Goal: Information Seeking & Learning: Learn about a topic

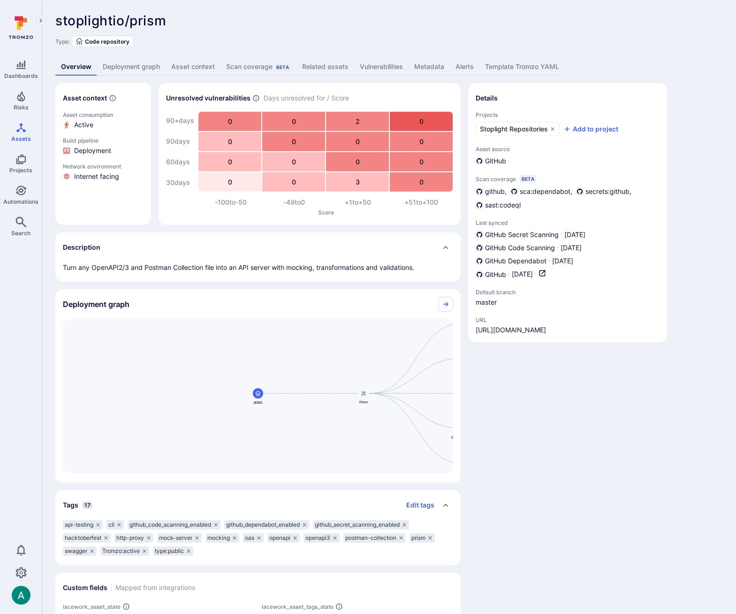
click at [258, 392] on icon at bounding box center [258, 393] width 6 height 6
drag, startPoint x: 282, startPoint y: 356, endPoint x: 184, endPoint y: 381, distance: 101.1
click at [110, 380] on div "Prism prism prism-prod staging-prism prism-1 quay.io/stoplight/prism-multi pris…" at bounding box center [258, 396] width 390 height 154
click at [128, 72] on link "Deployment graph" at bounding box center [131, 66] width 69 height 17
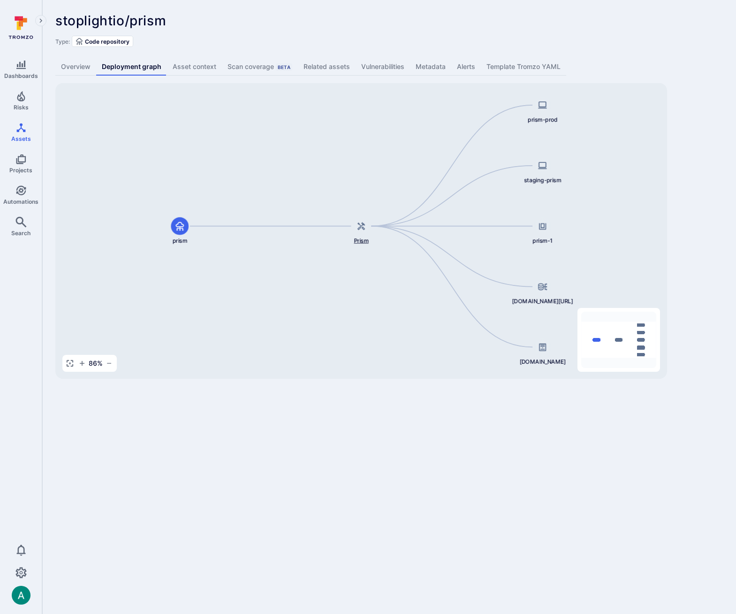
click at [348, 229] on div "Prism" at bounding box center [361, 230] width 64 height 27
click at [185, 232] on div at bounding box center [180, 226] width 18 height 18
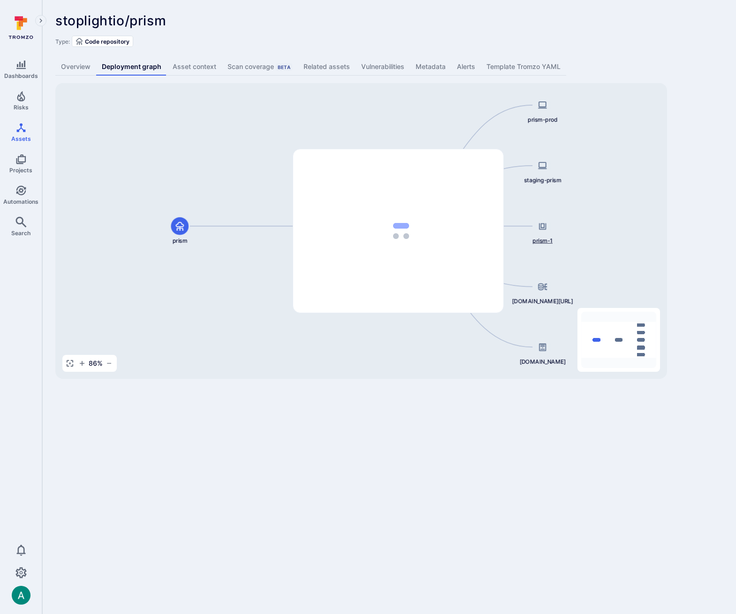
click at [541, 237] on span "prism-1" at bounding box center [543, 240] width 20 height 8
click at [541, 238] on span "prism-1" at bounding box center [543, 240] width 20 height 8
click at [484, 160] on button "View" at bounding box center [484, 162] width 24 height 8
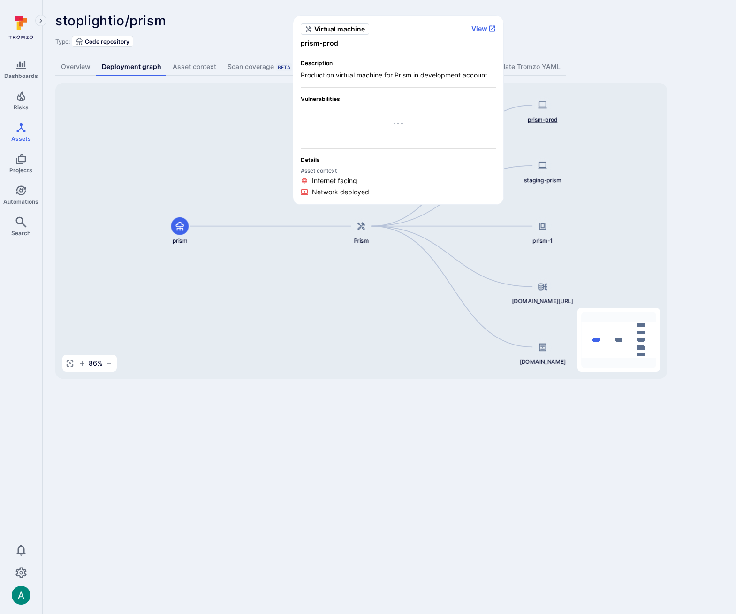
click at [541, 111] on div at bounding box center [543, 105] width 18 height 18
click at [481, 28] on button "View" at bounding box center [484, 28] width 24 height 8
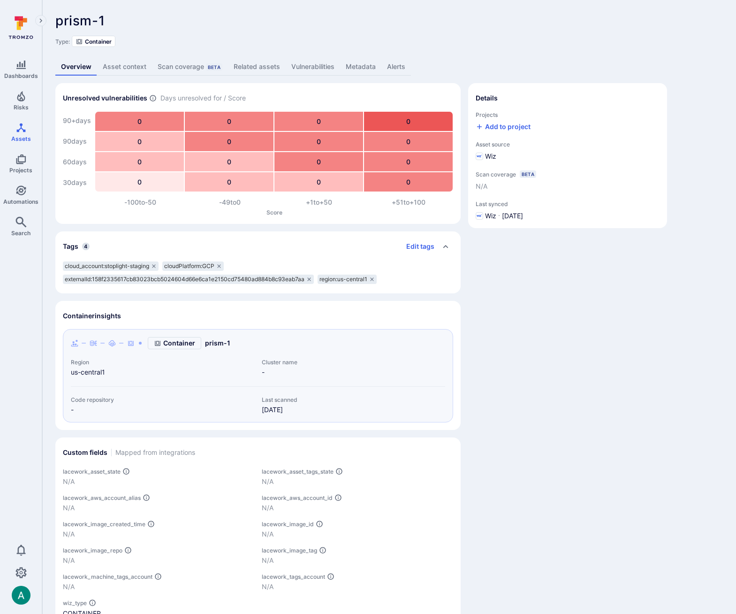
click at [304, 68] on link "Vulnerabilities" at bounding box center [313, 66] width 54 height 17
